Goal: Task Accomplishment & Management: Use online tool/utility

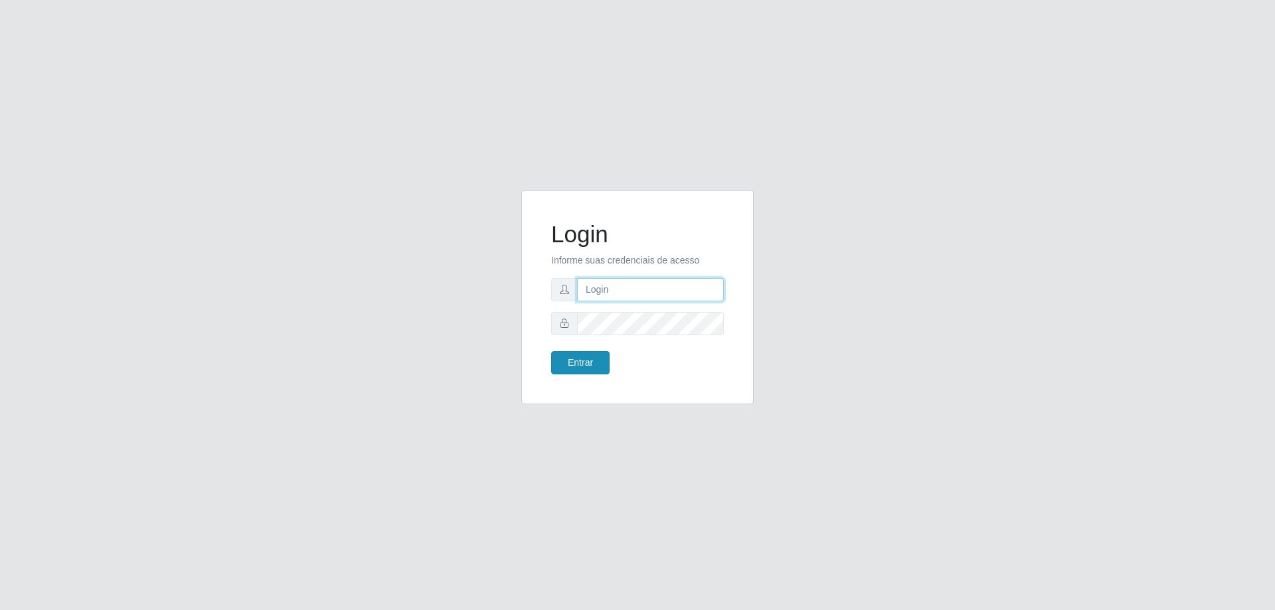
type input "[EMAIL_ADDRESS][DOMAIN_NAME]"
click at [594, 361] on button "Entrar" at bounding box center [580, 362] width 58 height 23
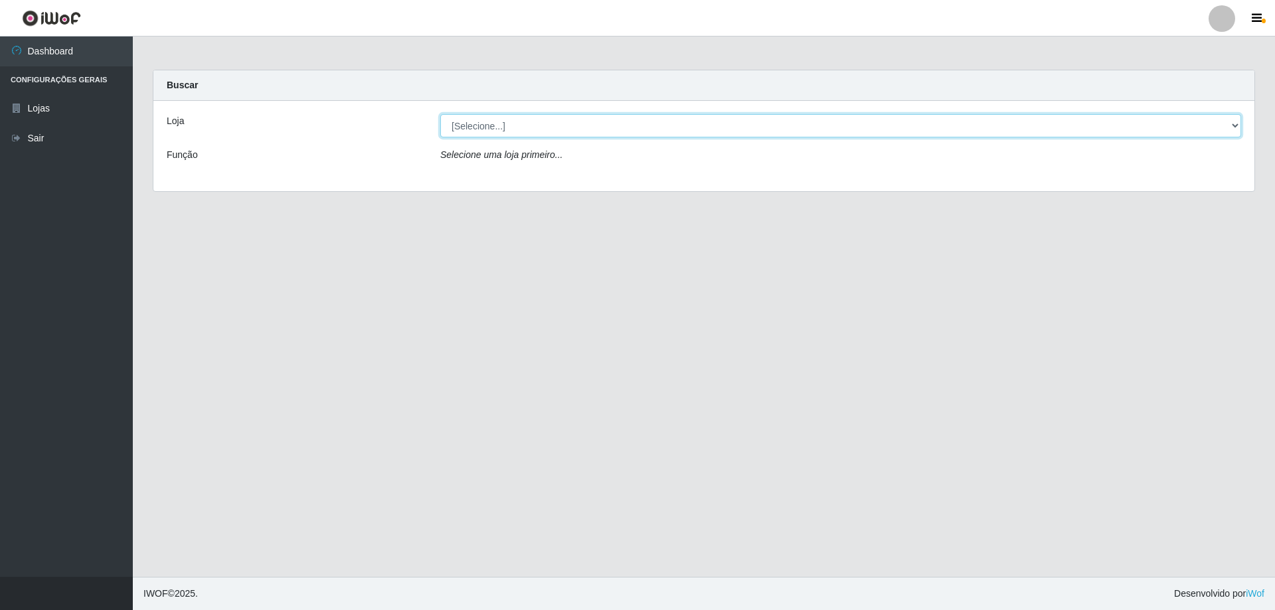
click at [590, 122] on select "[Selecione...] SuperShow Bis - [GEOGRAPHIC_DATA]" at bounding box center [840, 125] width 801 height 23
select select "59"
click at [440, 114] on select "[Selecione...] SuperShow Bis - [GEOGRAPHIC_DATA]" at bounding box center [840, 125] width 801 height 23
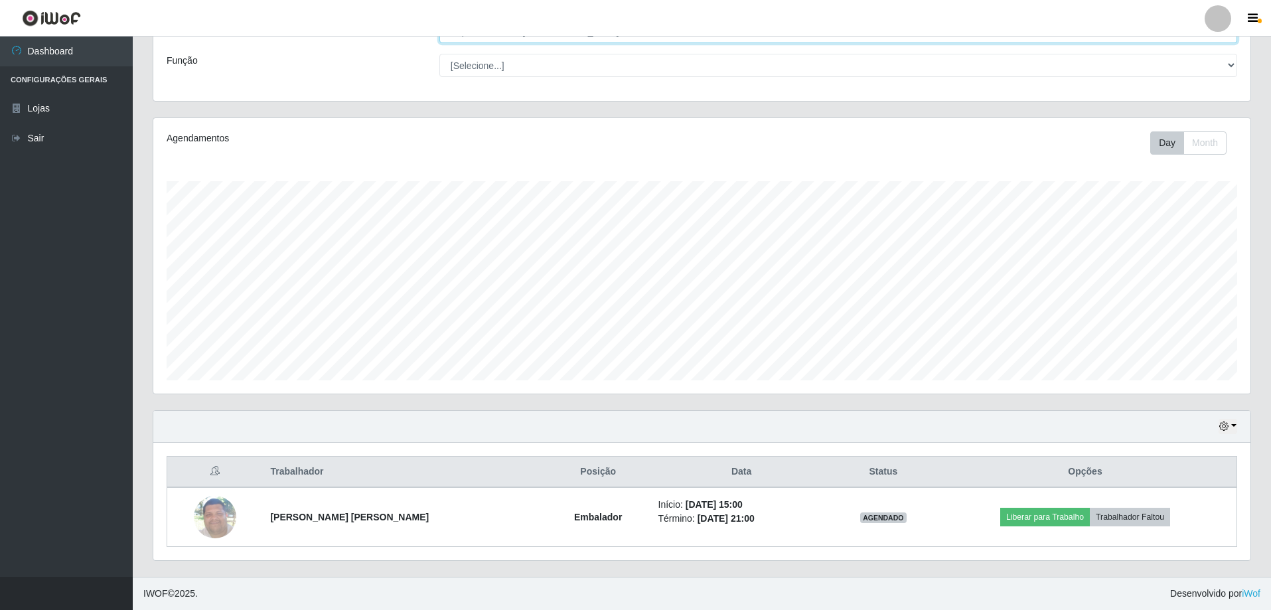
scroll to position [276, 1098]
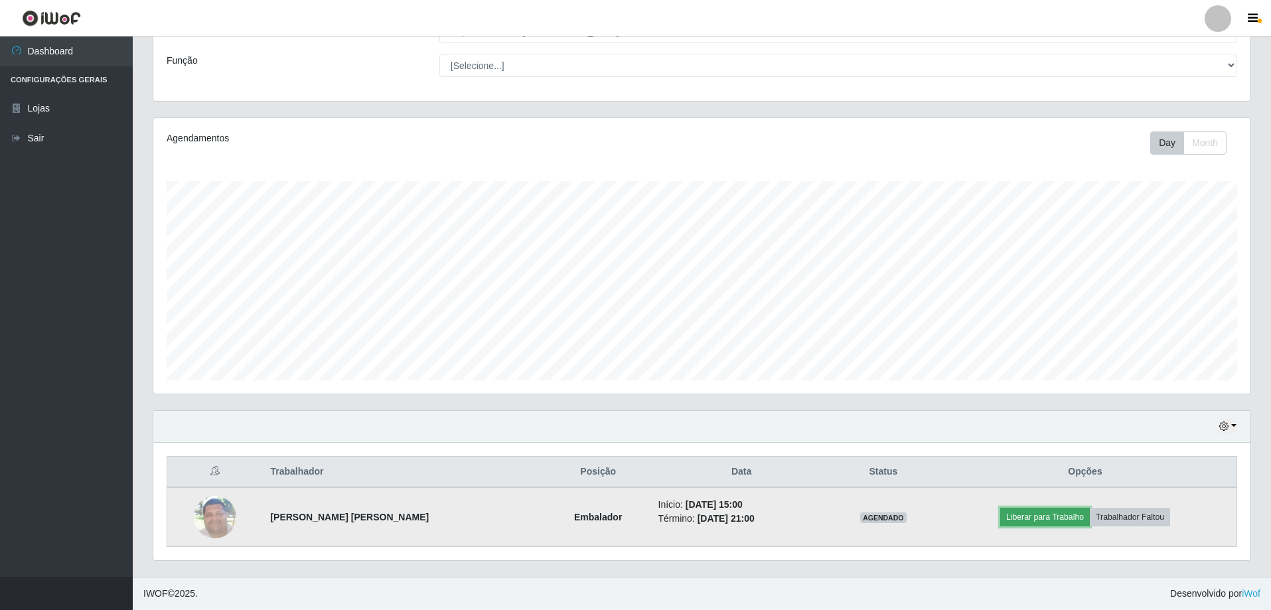
click at [1051, 513] on button "Liberar para Trabalho" at bounding box center [1046, 517] width 90 height 19
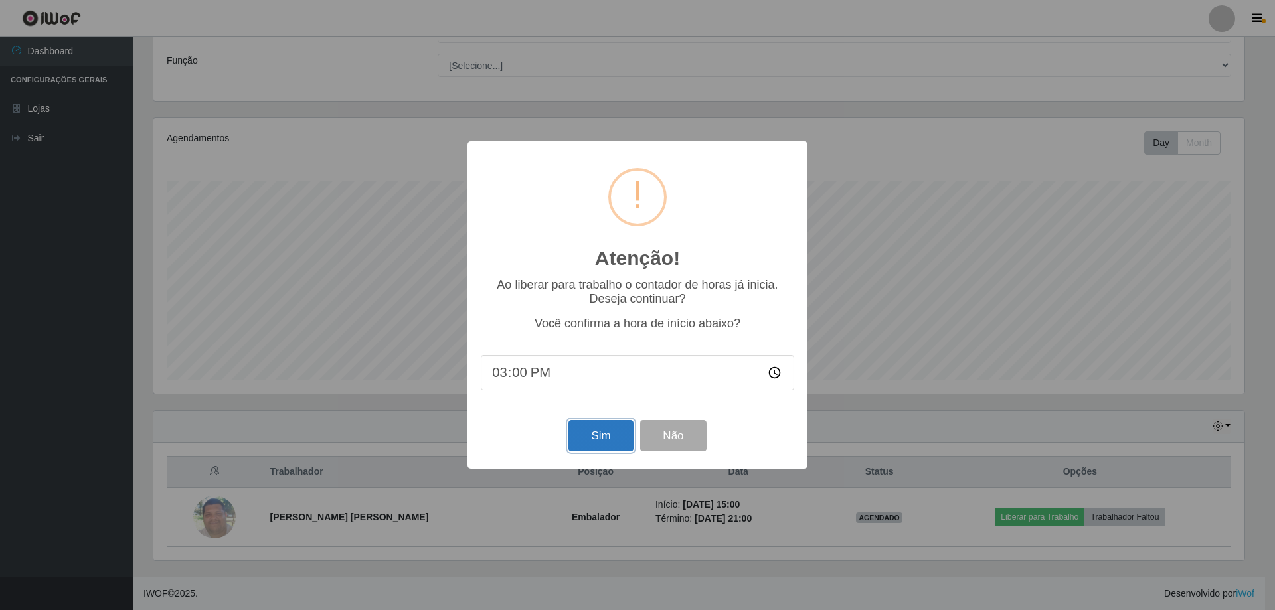
click at [604, 441] on button "Sim" at bounding box center [600, 435] width 64 height 31
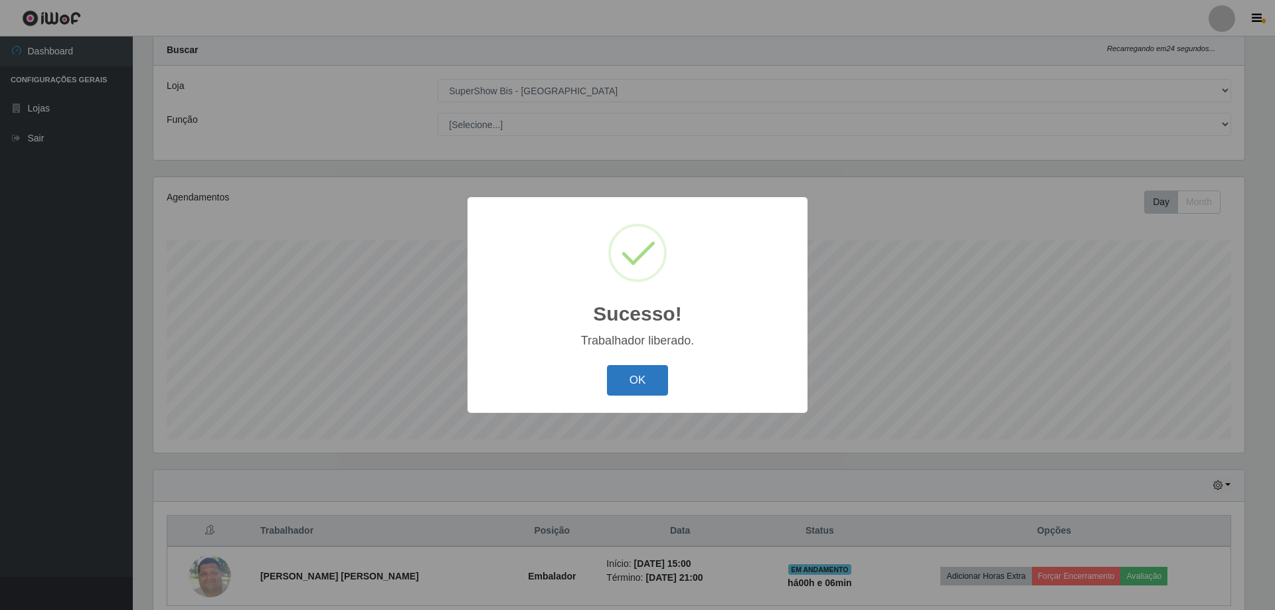
click at [637, 375] on button "OK" at bounding box center [638, 380] width 62 height 31
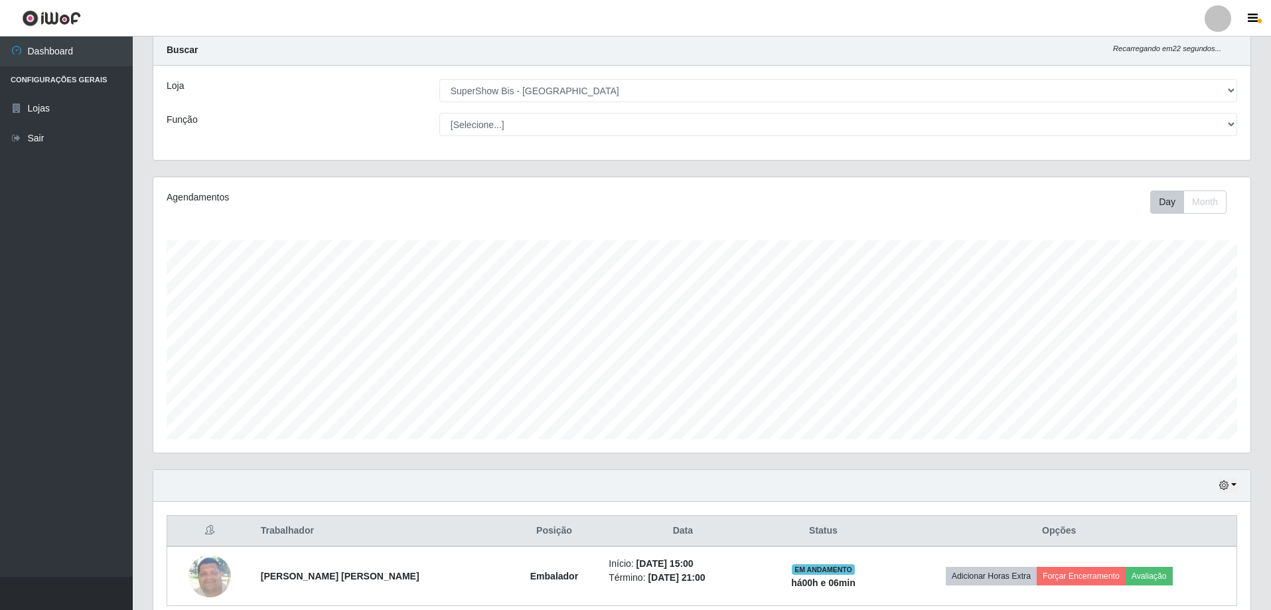
scroll to position [94, 0]
